Goal: Task Accomplishment & Management: Manage account settings

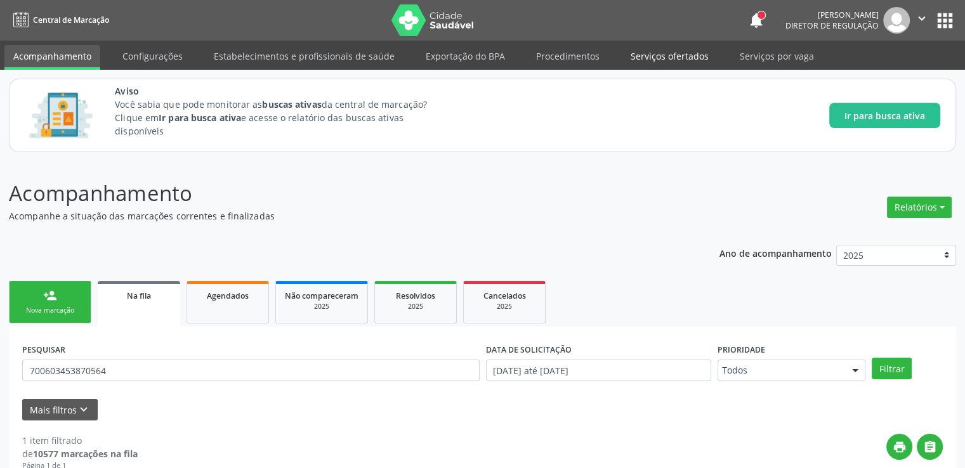
click at [631, 56] on link "Serviços ofertados" at bounding box center [670, 56] width 96 height 22
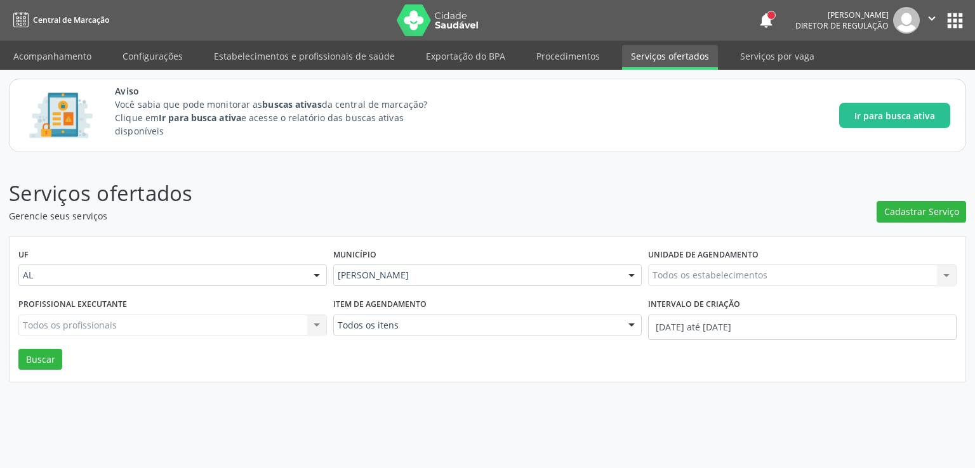
click at [683, 268] on div "Todos os estabelecimentos Todos os estabelecimentos Nenhum resultado encontrado…" at bounding box center [802, 276] width 308 height 22
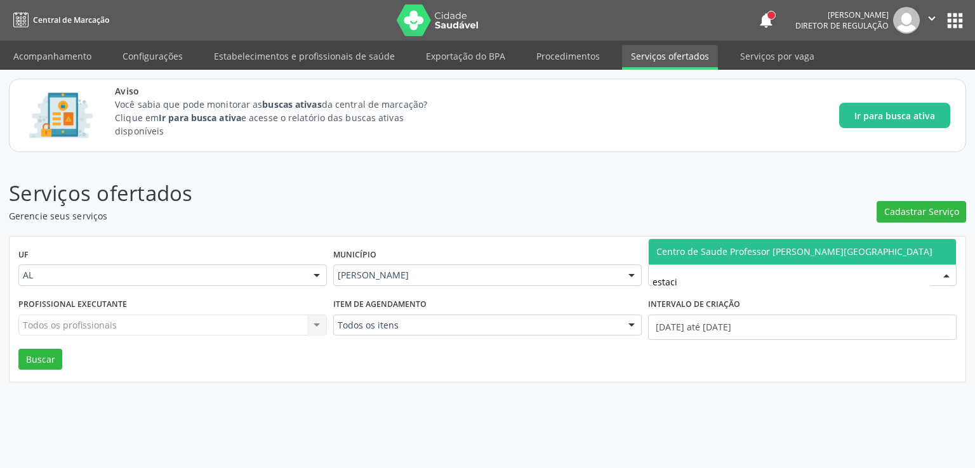
type input "estacio"
click at [718, 253] on span "Centro de Saude [PERSON_NAME] [PERSON_NAME][GEOGRAPHIC_DATA]" at bounding box center [794, 252] width 276 height 12
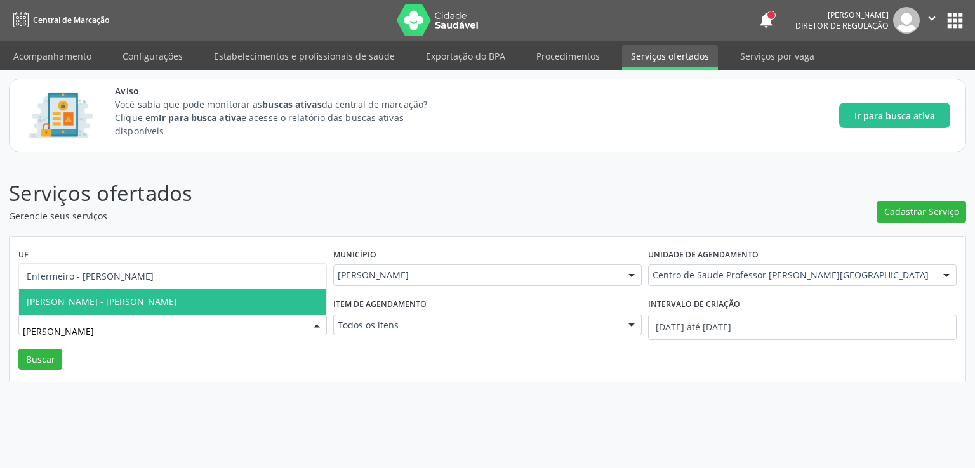
type input "luane"
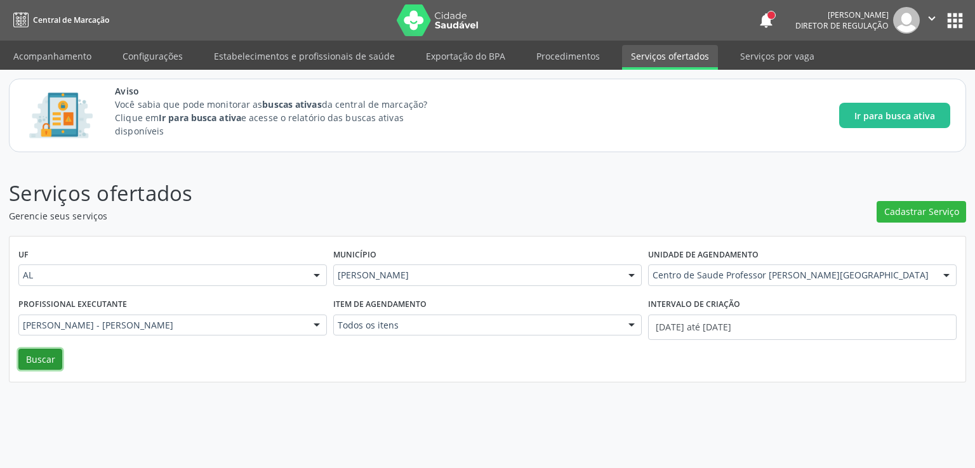
click at [44, 358] on button "Buscar" at bounding box center [40, 360] width 44 height 22
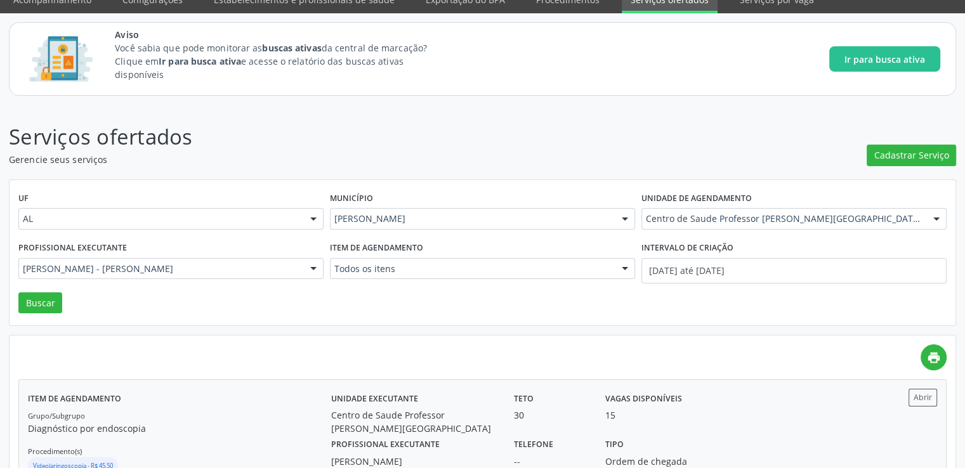
scroll to position [215, 0]
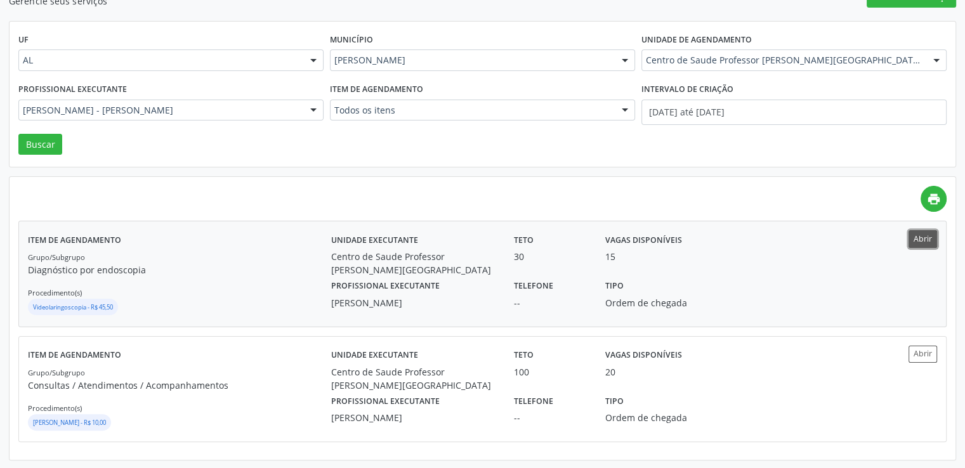
click at [916, 239] on button "Abrir" at bounding box center [923, 238] width 29 height 17
click at [928, 355] on button "Abrir" at bounding box center [923, 354] width 29 height 17
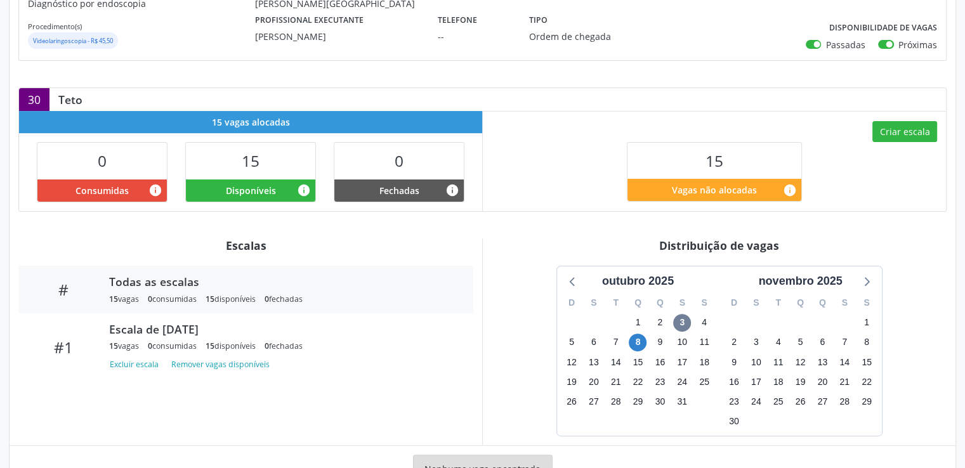
scroll to position [366, 0]
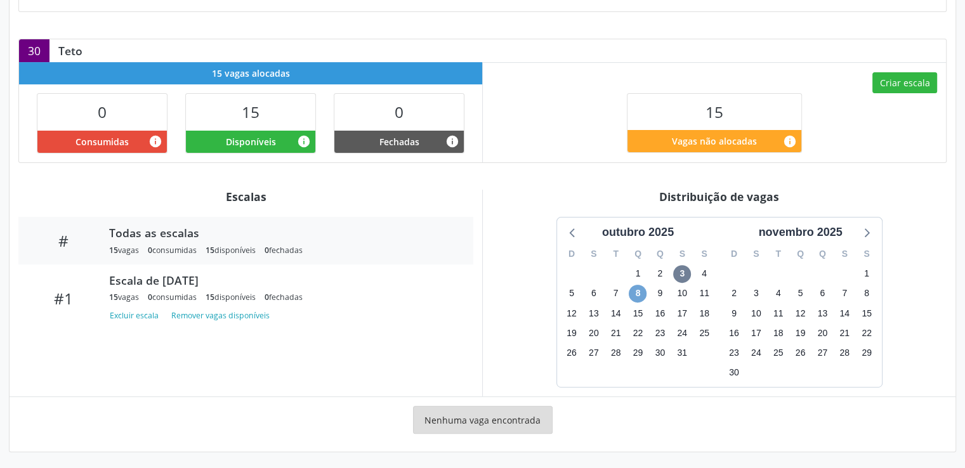
click at [635, 290] on span "8" at bounding box center [638, 294] width 18 height 18
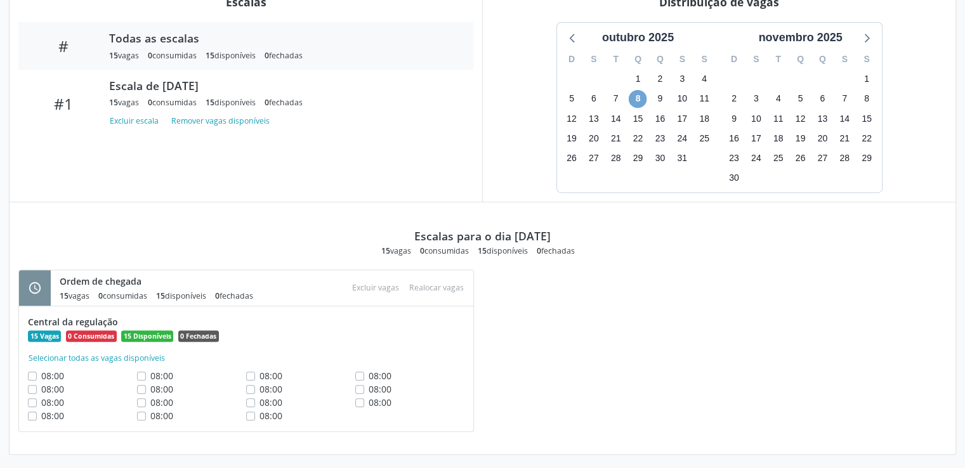
scroll to position [563, 0]
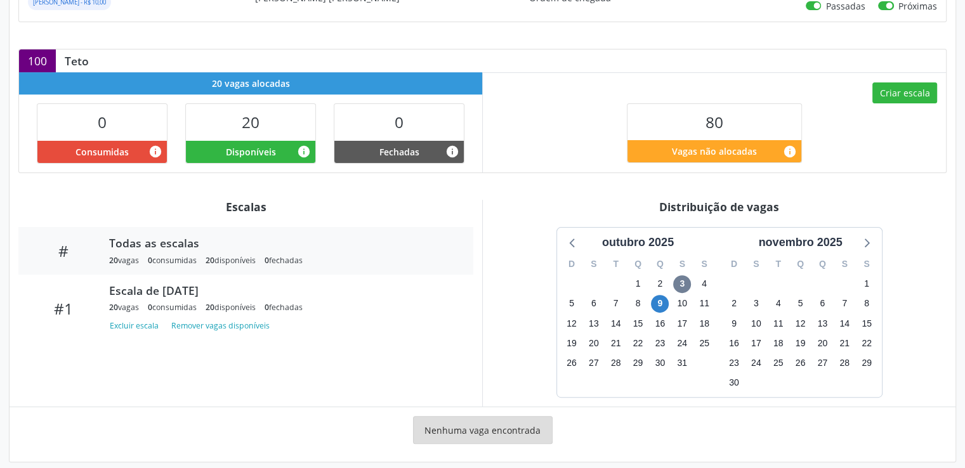
scroll to position [366, 0]
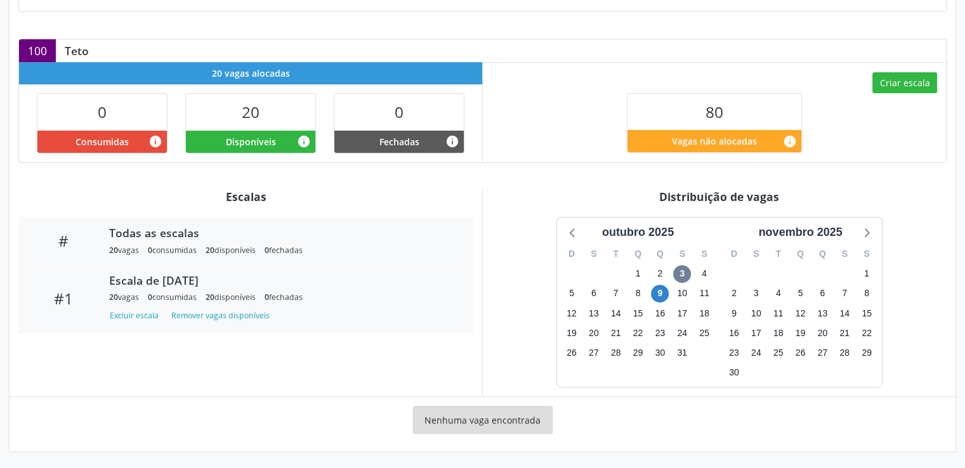
click at [157, 283] on div "Escala de [DATE]" at bounding box center [282, 280] width 346 height 14
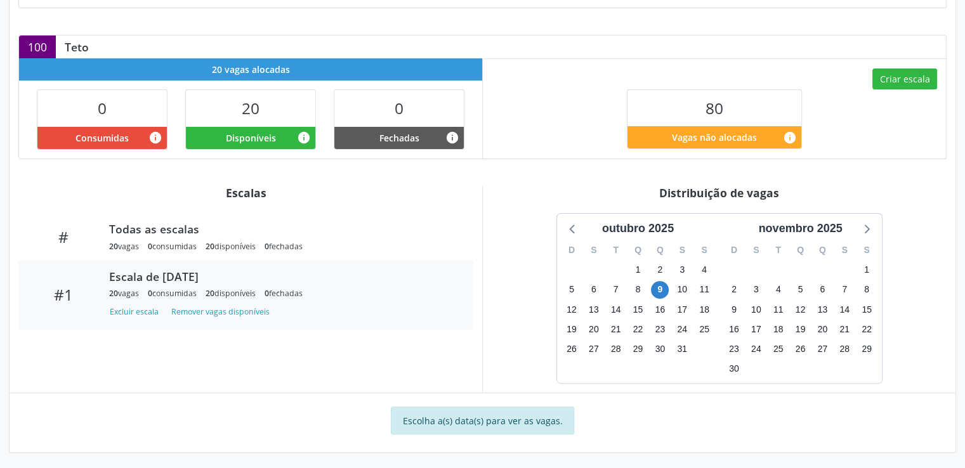
scroll to position [371, 0]
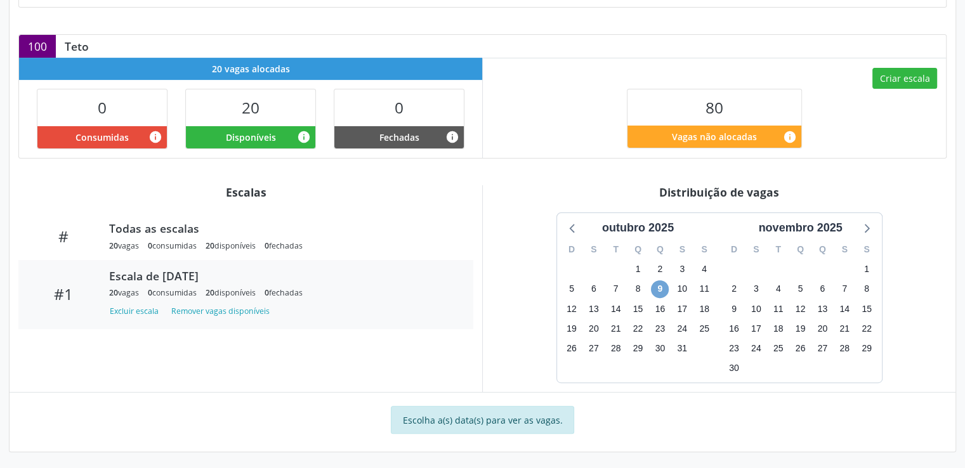
click at [655, 288] on span "9" at bounding box center [660, 289] width 18 height 18
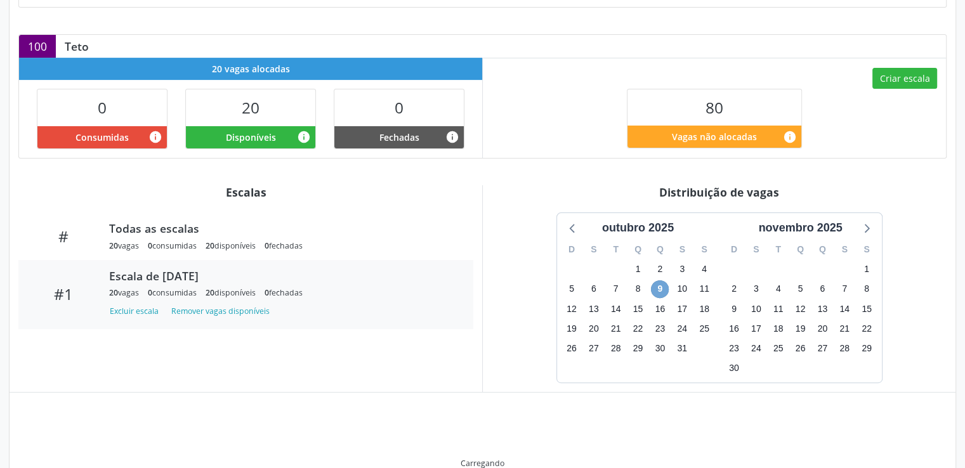
click at [655, 288] on span "9" at bounding box center [660, 289] width 18 height 18
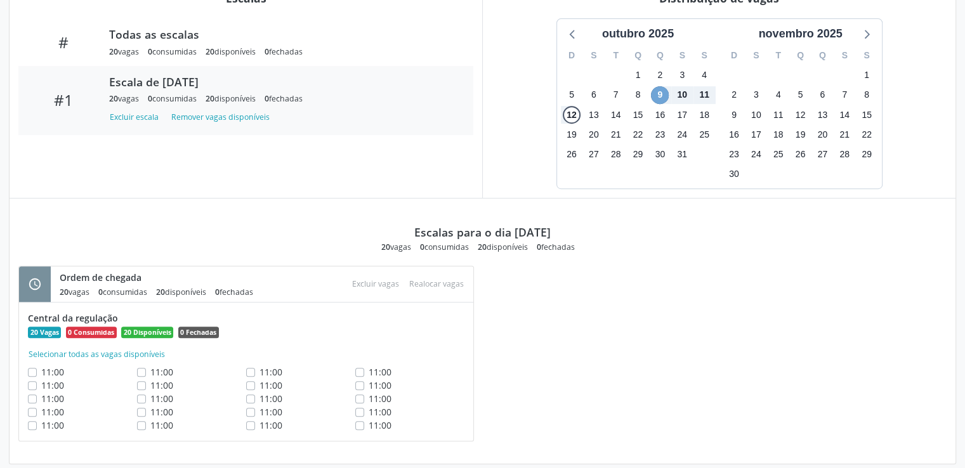
scroll to position [577, 0]
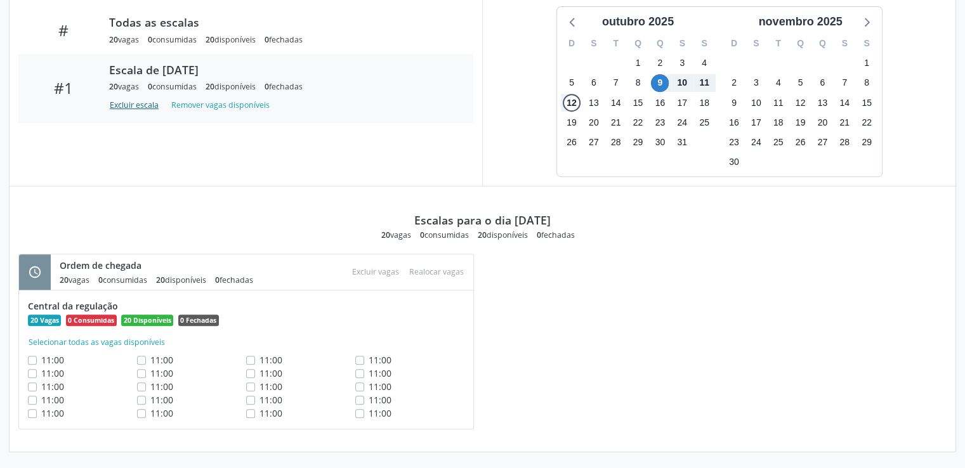
click at [145, 104] on button "Excluir escala" at bounding box center [136, 104] width 55 height 17
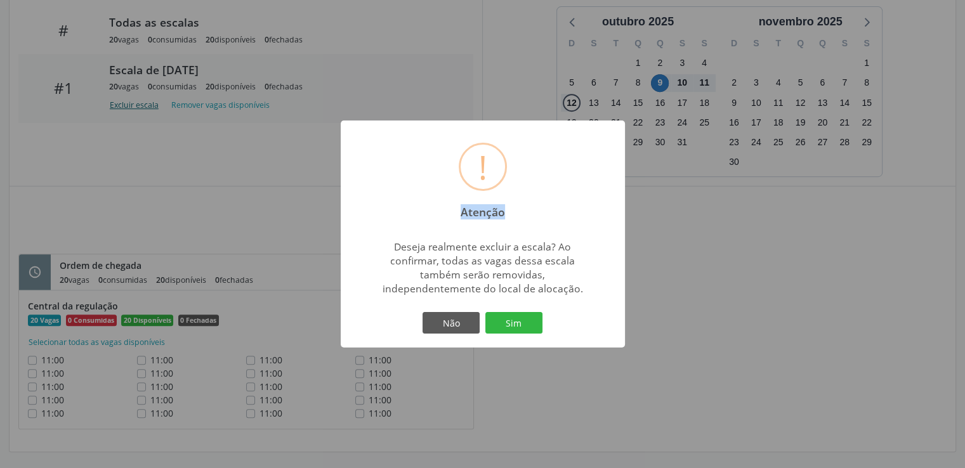
click at [145, 104] on div "! Atenção × Deseja realmente excluir a escala? Ao confirmar, todas as vagas des…" at bounding box center [482, 234] width 965 height 468
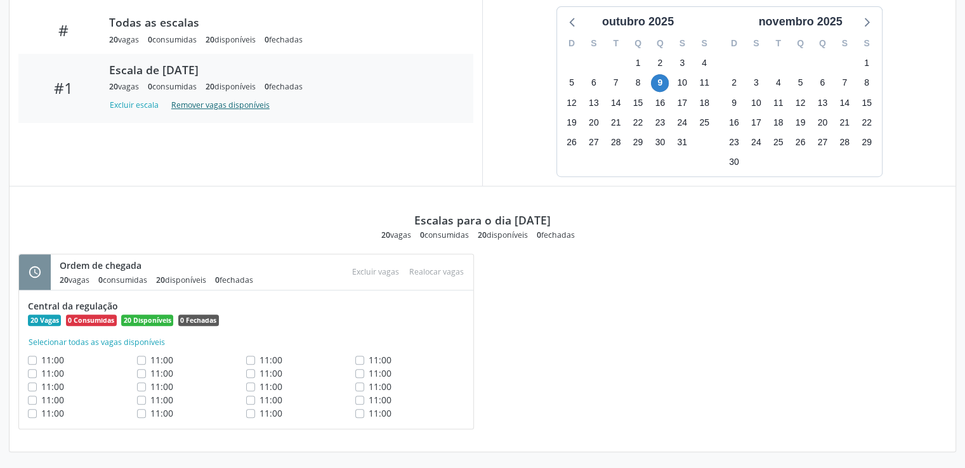
click at [216, 105] on button "Remover vagas disponíveis" at bounding box center [220, 104] width 108 height 17
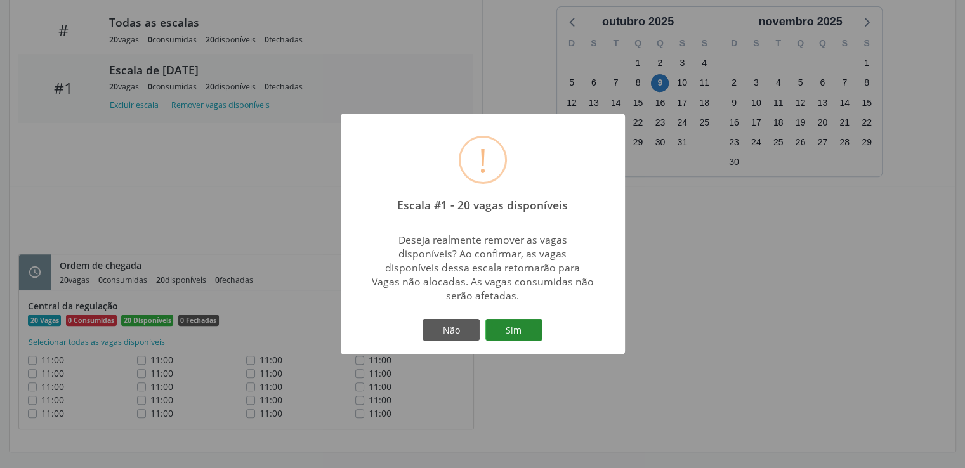
click at [525, 324] on button "Sim" at bounding box center [513, 330] width 57 height 22
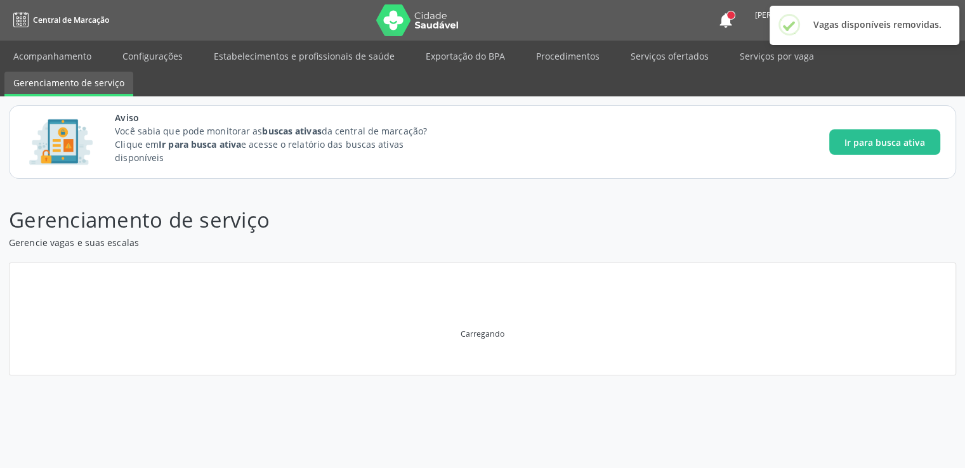
scroll to position [0, 0]
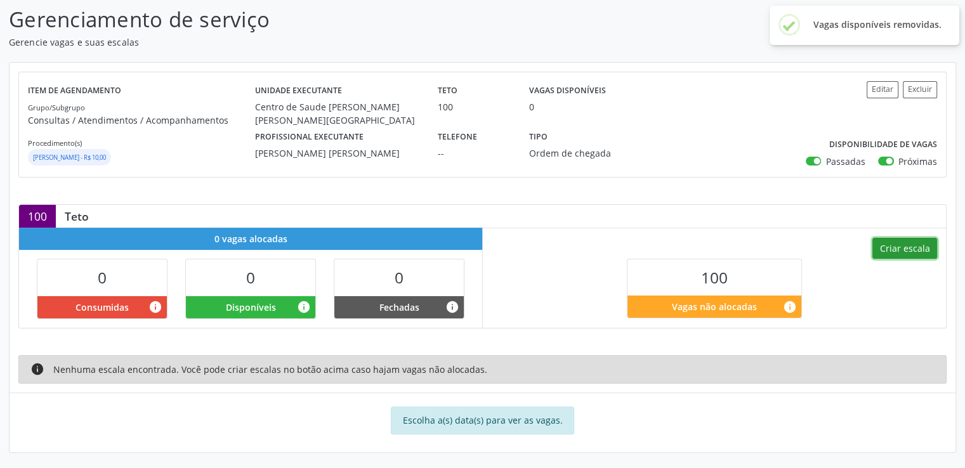
click at [920, 242] on button "Criar escala" at bounding box center [904, 249] width 65 height 22
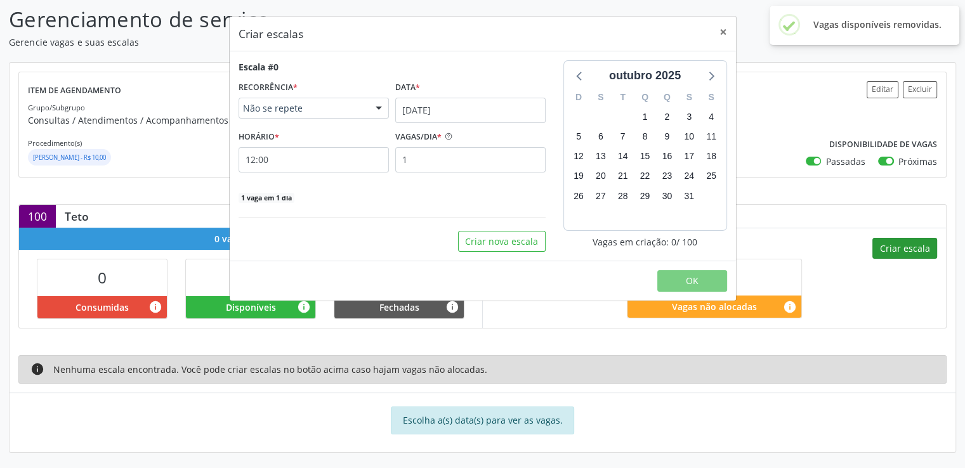
scroll to position [200, 0]
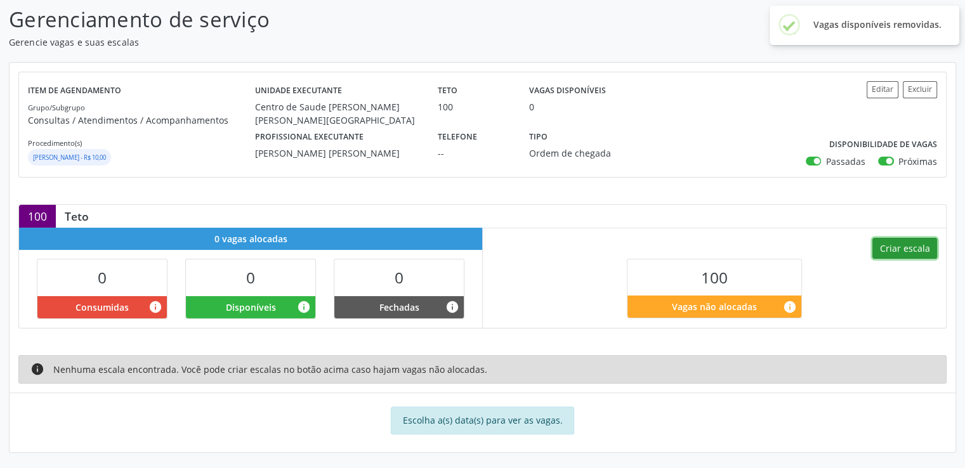
click at [916, 244] on button "Criar escala" at bounding box center [904, 249] width 65 height 22
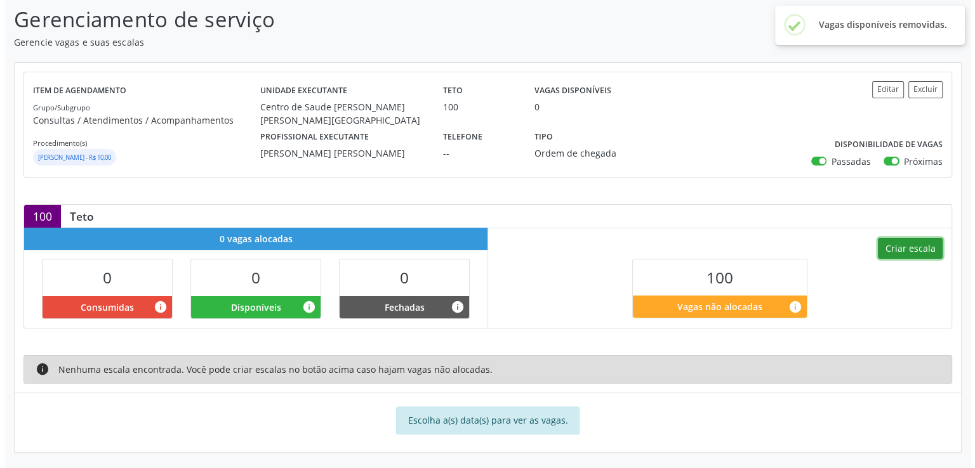
scroll to position [174, 0]
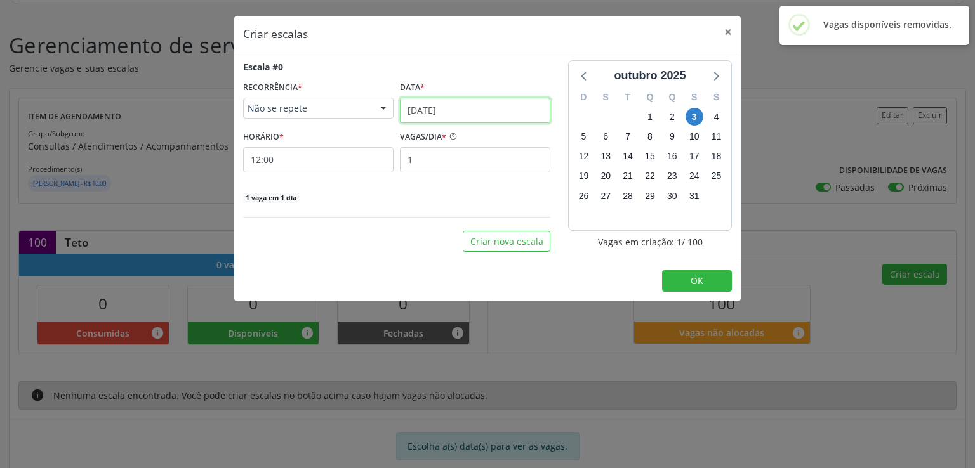
click at [438, 107] on input "[DATE]" at bounding box center [475, 110] width 150 height 25
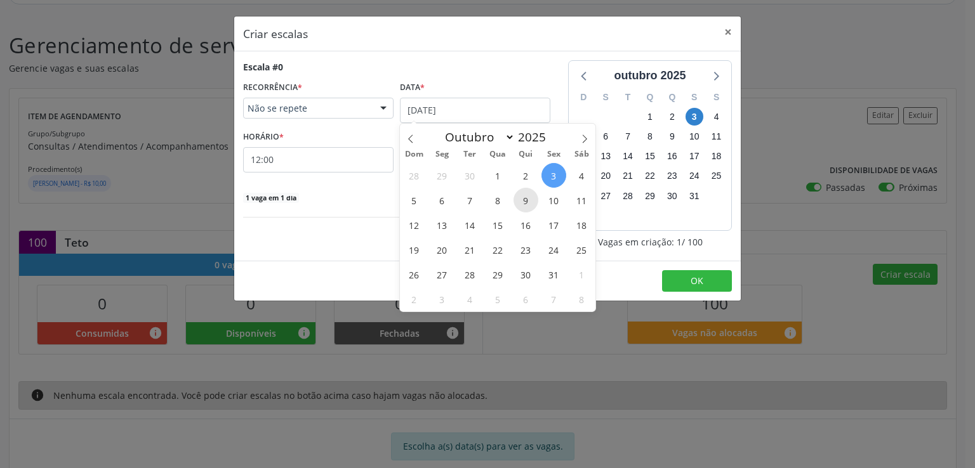
click at [525, 202] on span "9" at bounding box center [525, 200] width 25 height 25
click at [524, 202] on div "1 vaga em 1 dia" at bounding box center [396, 196] width 307 height 13
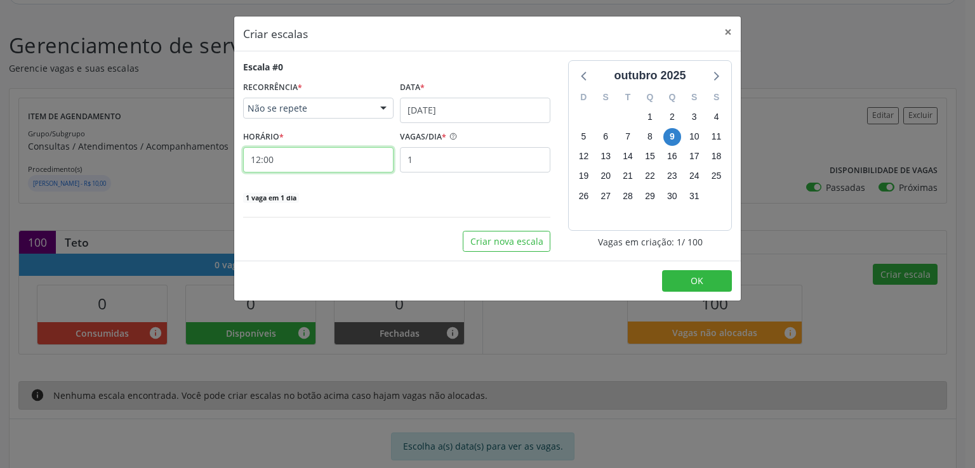
click at [329, 158] on input "12:00" at bounding box center [318, 159] width 150 height 25
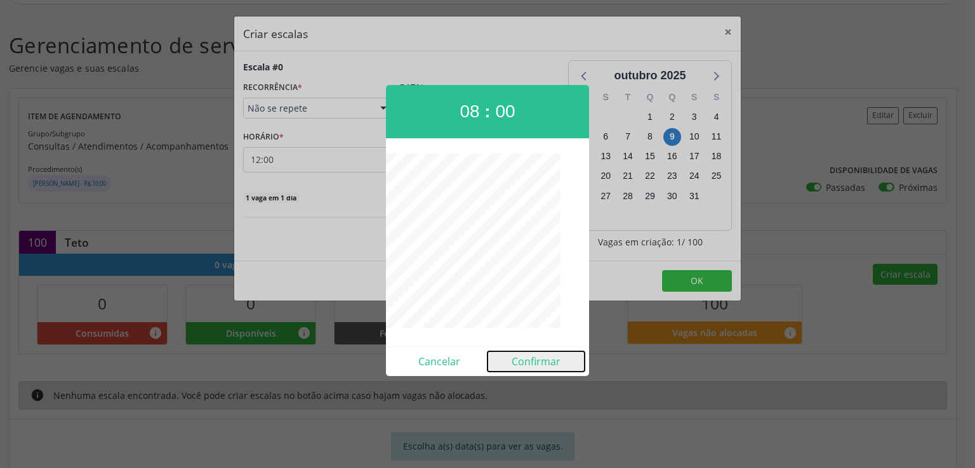
click at [542, 364] on button "Confirmar" at bounding box center [535, 361] width 97 height 20
type input "08:00"
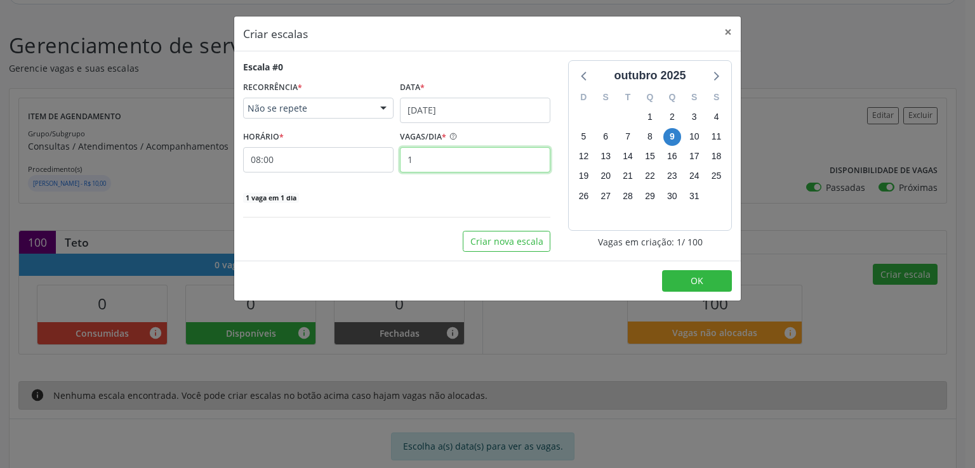
click at [436, 152] on input "1" at bounding box center [475, 159] width 150 height 25
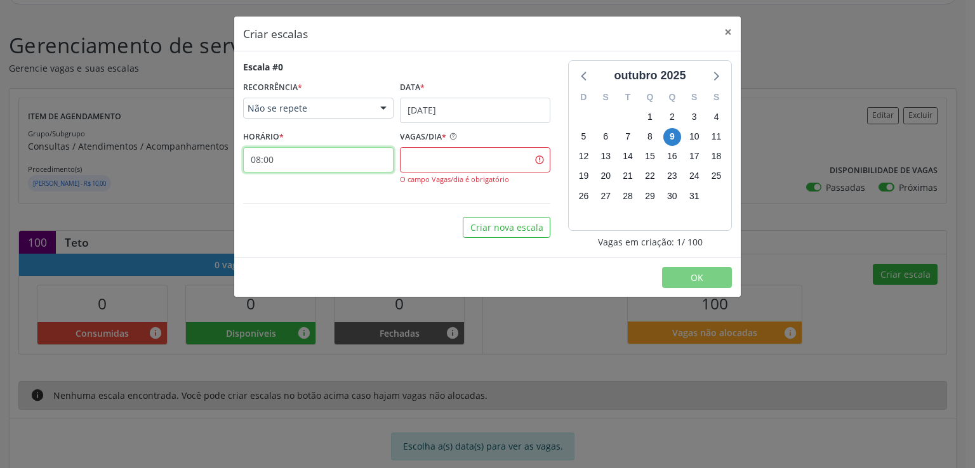
click at [343, 161] on input "08:00" at bounding box center [318, 159] width 150 height 25
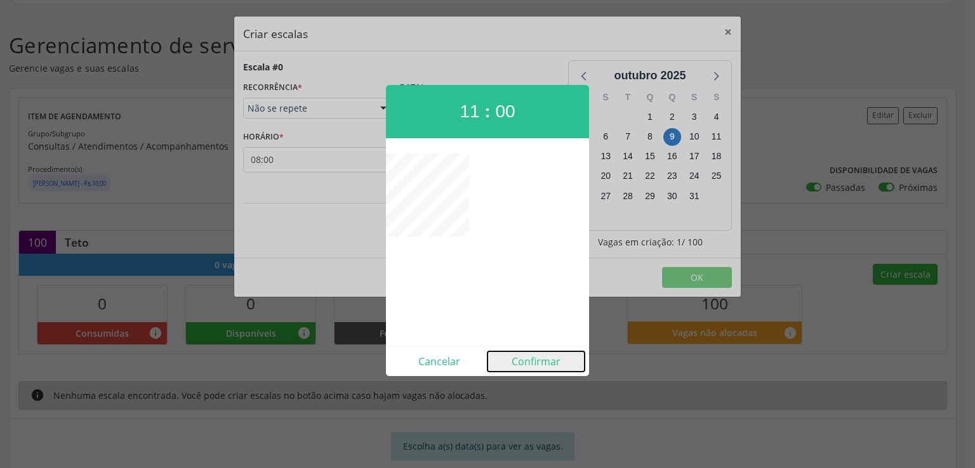
click at [533, 365] on button "Confirmar" at bounding box center [535, 361] width 97 height 20
type input "11:00"
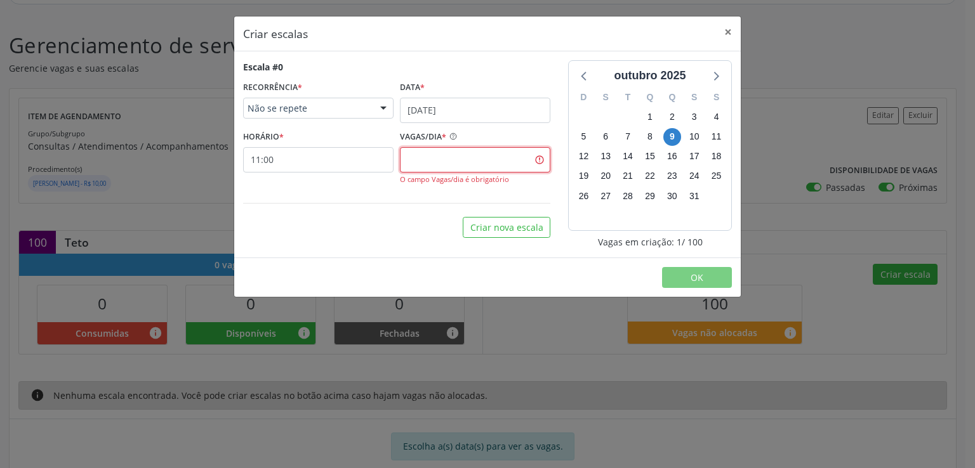
click at [431, 154] on input "text" at bounding box center [475, 159] width 150 height 25
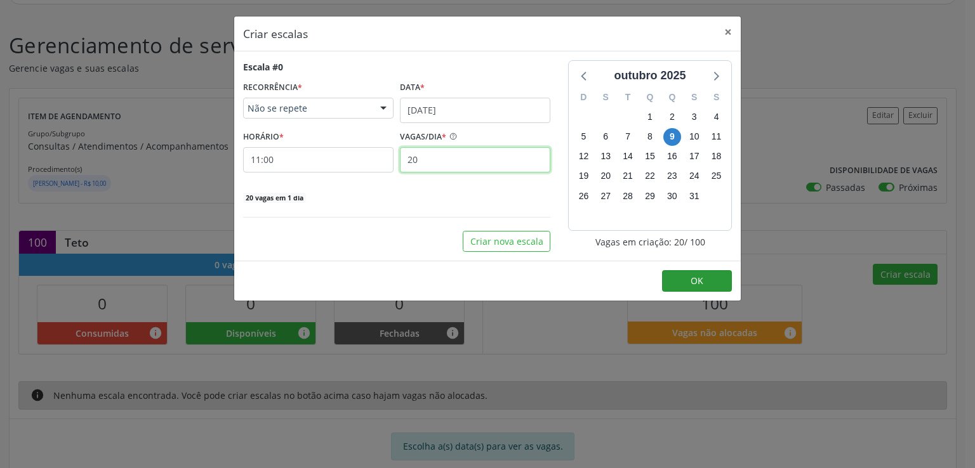
type input "20"
click at [699, 282] on span "OK" at bounding box center [696, 281] width 13 height 12
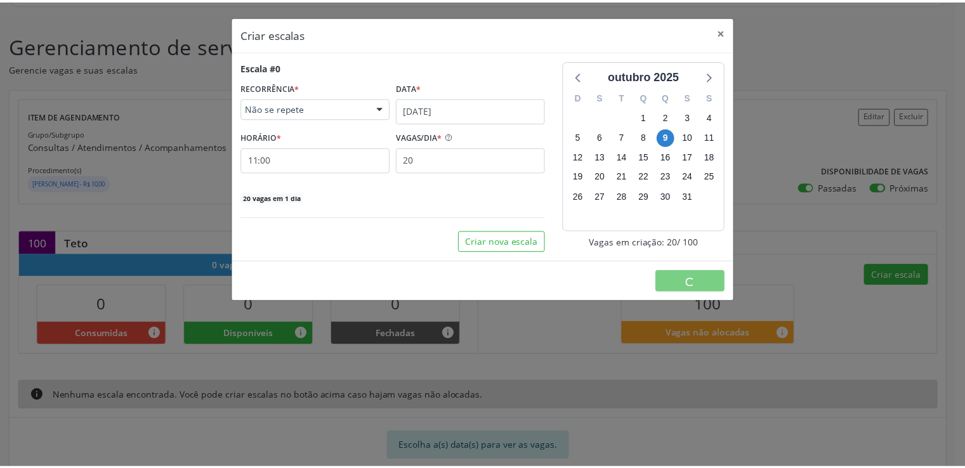
scroll to position [0, 0]
